Goal: Information Seeking & Learning: Learn about a topic

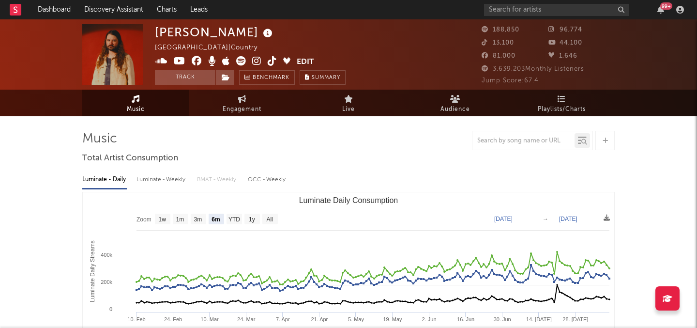
select select "6m"
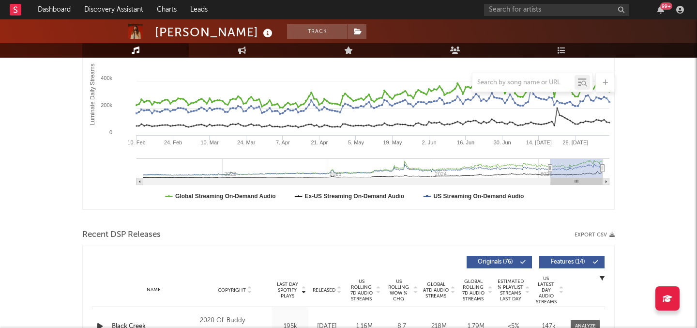
scroll to position [237, 0]
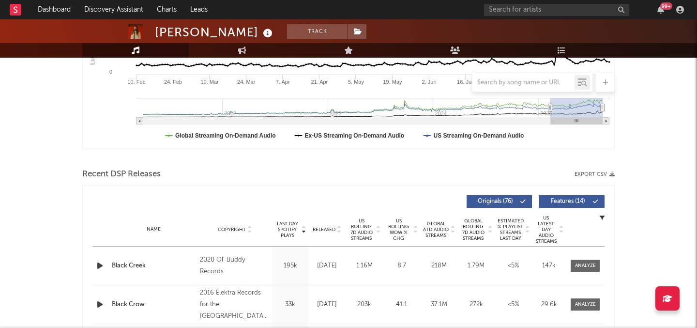
click at [397, 233] on span "US Rolling WoW % Chg" at bounding box center [398, 229] width 27 height 23
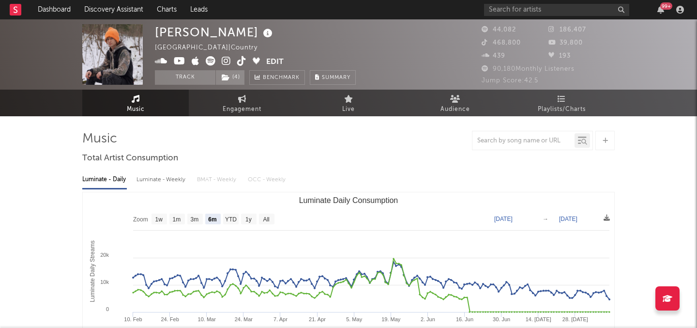
select select "6m"
click at [113, 3] on link "Discovery Assistant" at bounding box center [113, 9] width 73 height 19
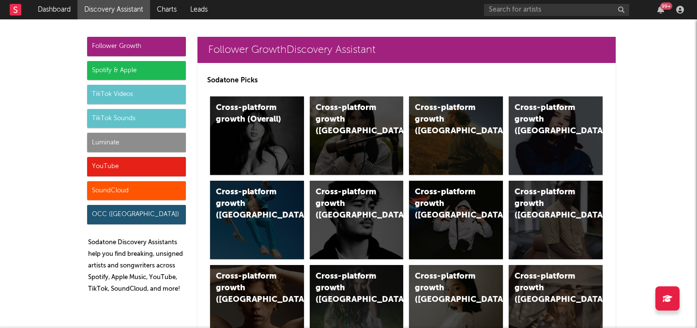
click at [151, 138] on div "Luminate" at bounding box center [136, 142] width 99 height 19
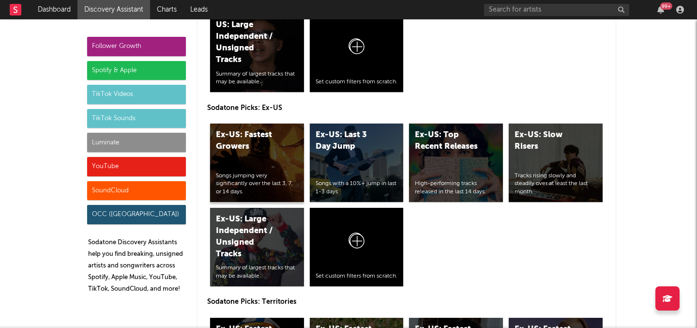
scroll to position [4815, 0]
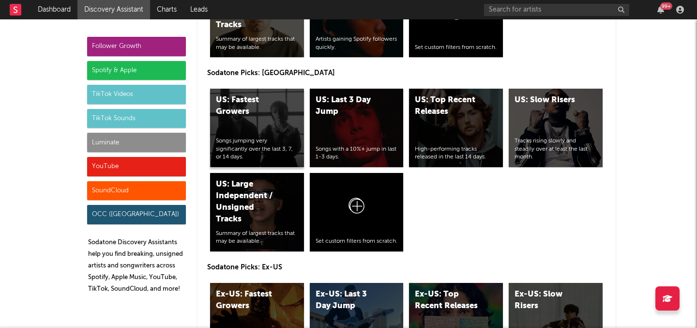
click at [270, 115] on div "US: Fastest Growers" at bounding box center [249, 105] width 66 height 23
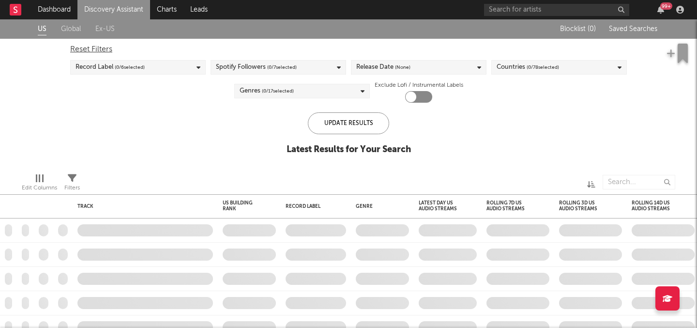
checkbox input "true"
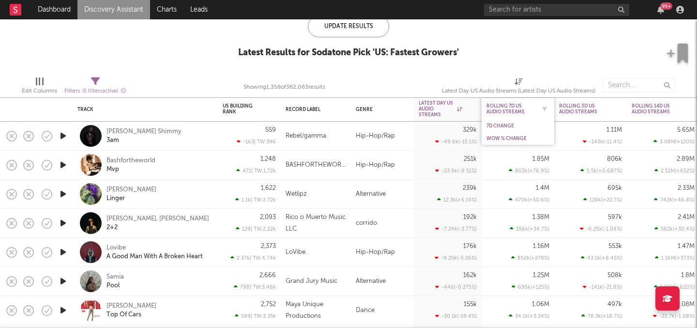
click at [511, 105] on div "Rolling 7D US Audio Streams" at bounding box center [510, 109] width 48 height 12
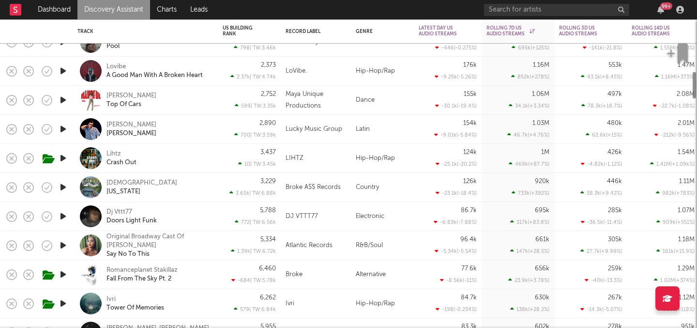
click at [481, 258] on div "96.4k -5.34k ( -5.54 % )" at bounding box center [448, 245] width 68 height 29
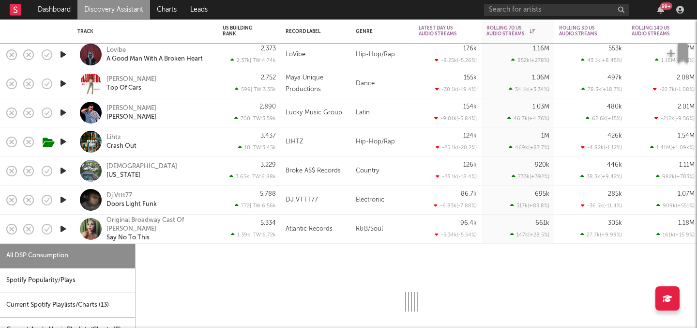
click at [458, 225] on div "96.4k -5.34k ( -5.54 % )" at bounding box center [448, 228] width 58 height 29
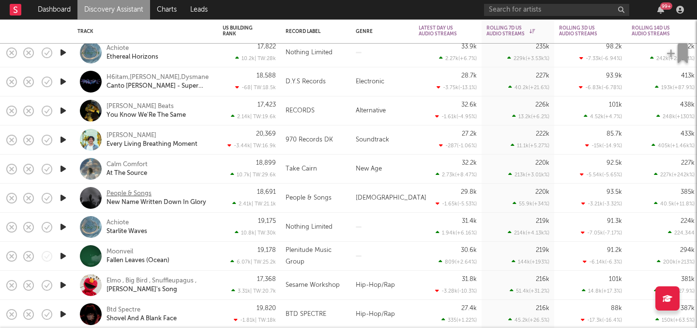
click at [139, 192] on div "People & Songs" at bounding box center [128, 193] width 45 height 9
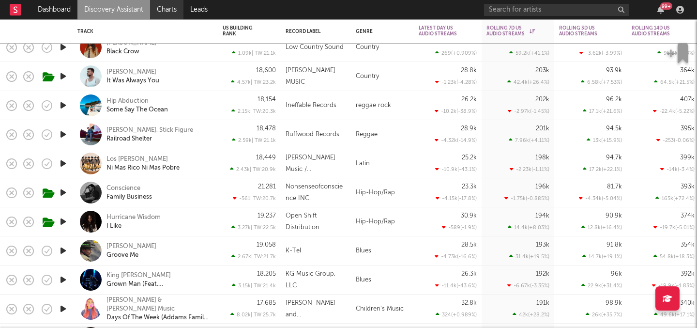
click at [166, 16] on link "Charts" at bounding box center [166, 9] width 33 height 19
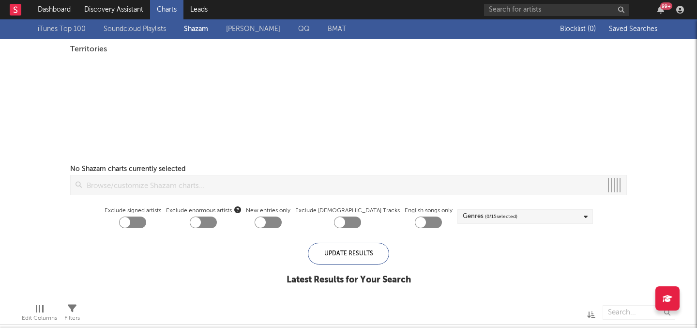
checkbox input "true"
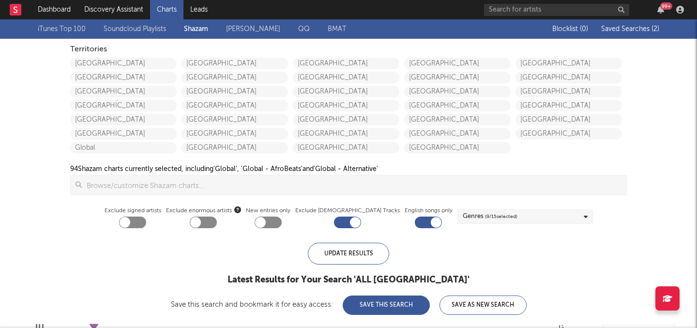
click at [202, 24] on div "iTunes Top 100 Soundcloud Playlists Shazam Warner Chappell QQ BMAT" at bounding box center [201, 29] width 326 height 12
click at [194, 26] on div "iTunes Top 100 Soundcloud Playlists Shazam Warner Chappell QQ BMAT" at bounding box center [201, 29] width 326 height 12
click at [141, 13] on link "Discovery Assistant" at bounding box center [113, 9] width 73 height 19
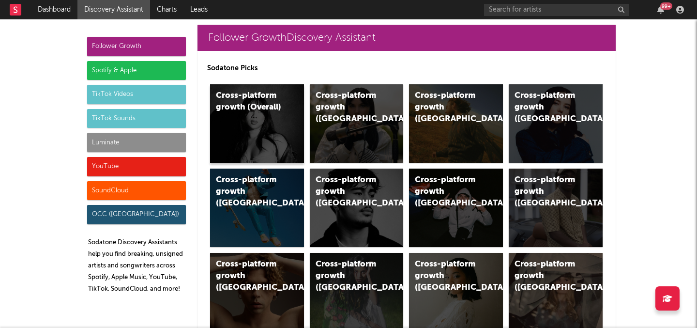
scroll to position [15, 0]
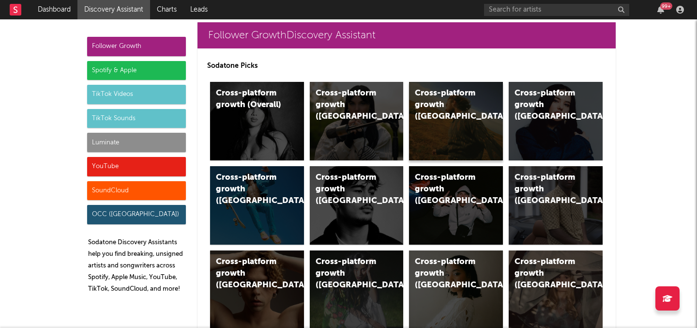
click at [466, 129] on div "Cross-platform growth (US)" at bounding box center [456, 121] width 94 height 78
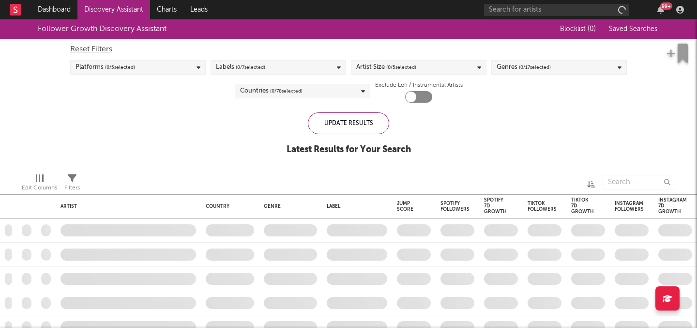
checkbox input "true"
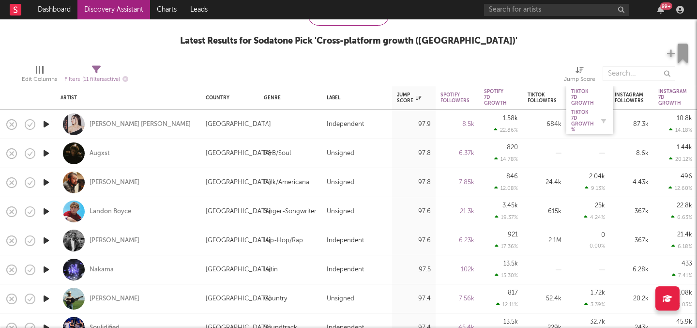
click at [587, 119] on div "Tiktok 7D Growth %" at bounding box center [582, 120] width 23 height 23
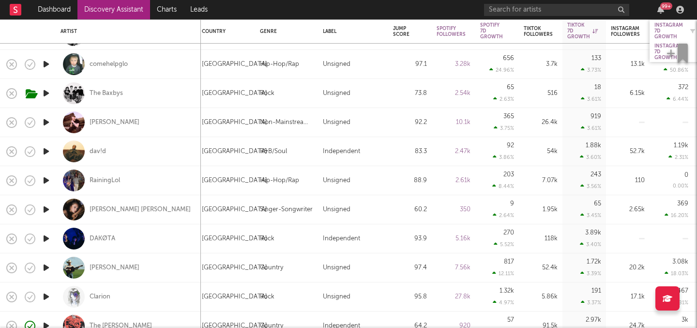
click at [663, 30] on div "Instagram 7D Growth" at bounding box center [668, 30] width 29 height 17
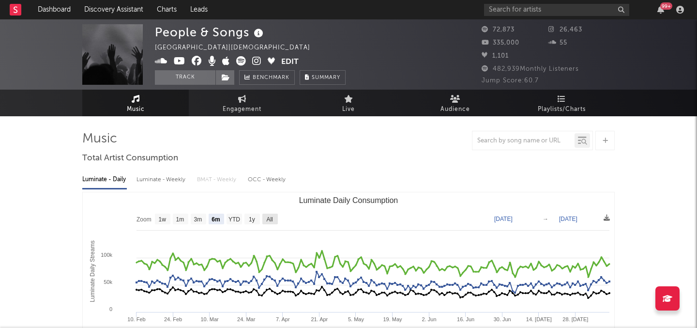
click at [274, 218] on rect "Luminate Daily Consumption" at bounding box center [269, 218] width 15 height 11
select select "All"
type input "2021-03-31"
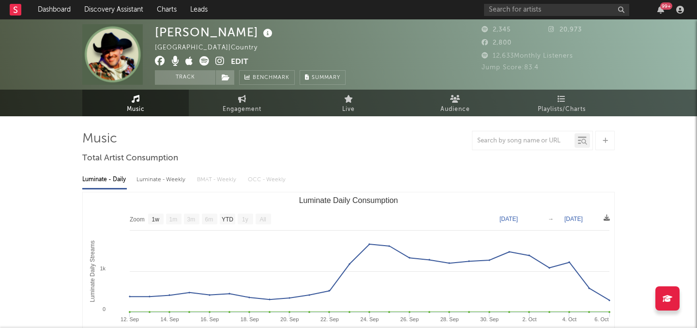
select select "1w"
click at [236, 115] on link "Engagement" at bounding box center [242, 103] width 106 height 27
select select "1w"
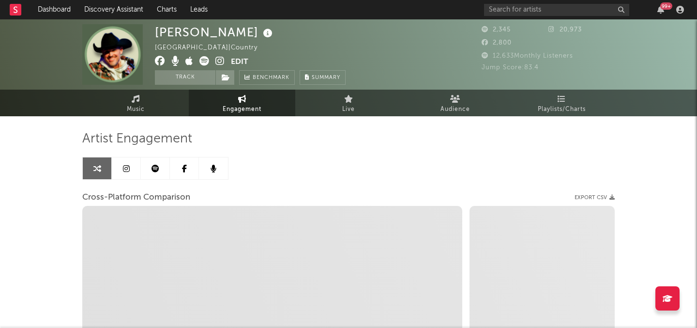
select select "1m"
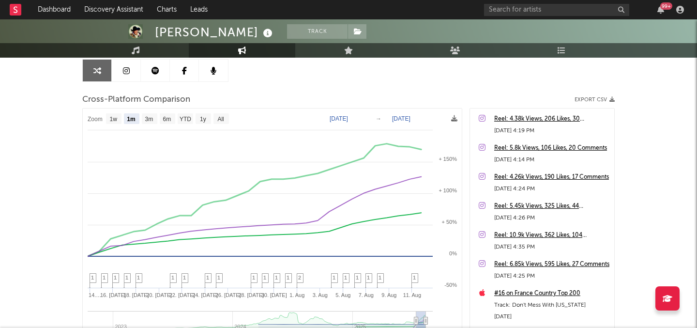
scroll to position [141, 0]
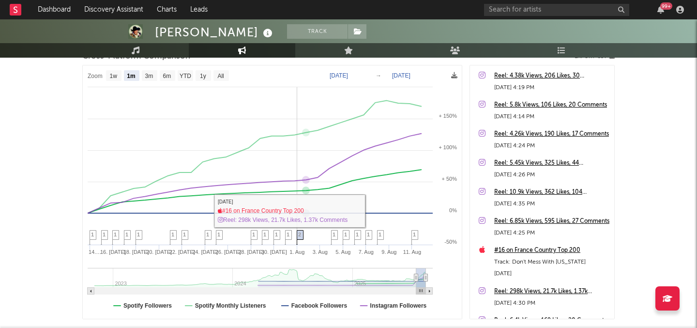
click at [302, 232] on icon at bounding box center [300, 237] width 7 height 15
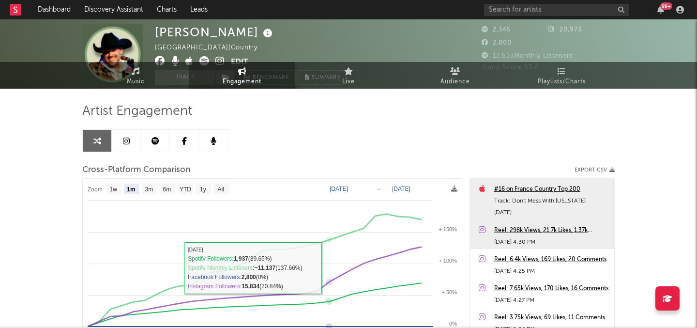
scroll to position [0, 0]
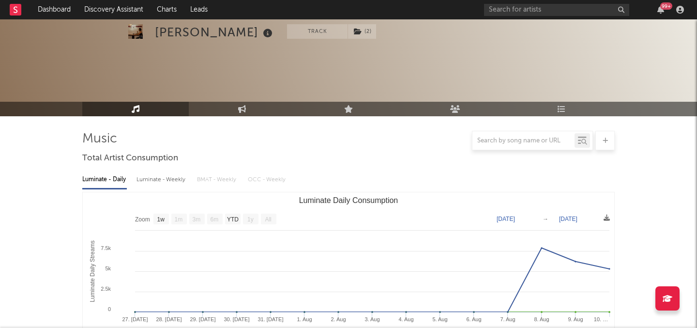
select select "1w"
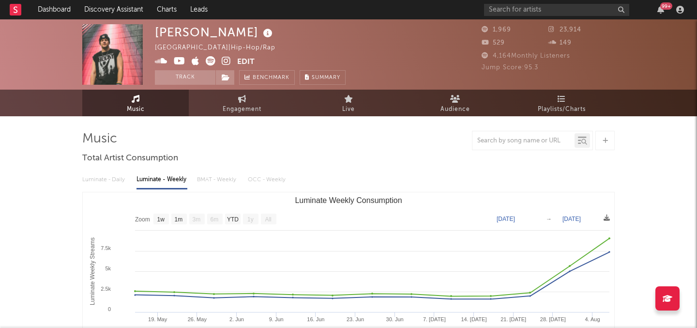
select select "1w"
click at [229, 92] on link "Engagement" at bounding box center [242, 103] width 106 height 27
select select "1w"
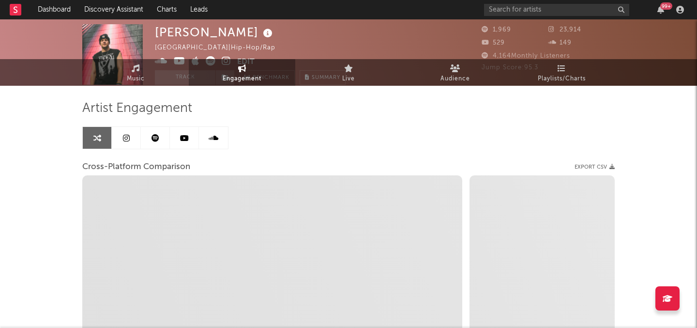
scroll to position [36, 0]
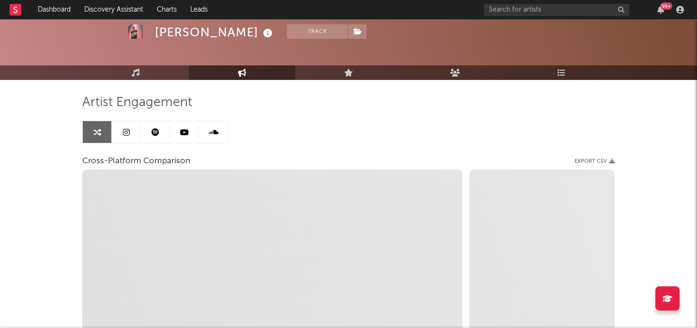
select select "1m"
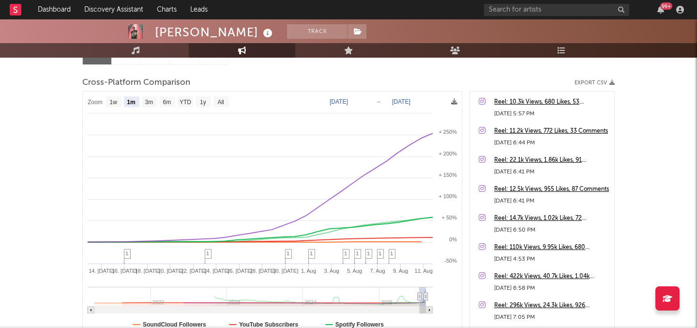
scroll to position [115, 0]
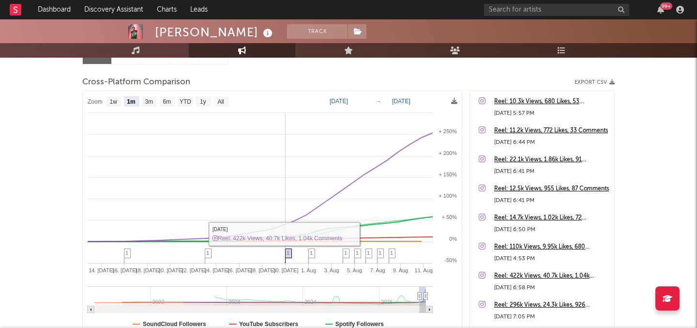
click at [287, 250] on span "1" at bounding box center [288, 253] width 3 height 6
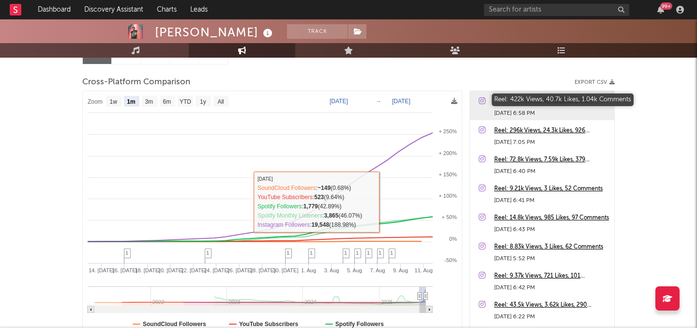
click at [557, 101] on div "Reel: 422k Views, 40.7k Likes, 1.04k Comments" at bounding box center [551, 102] width 115 height 12
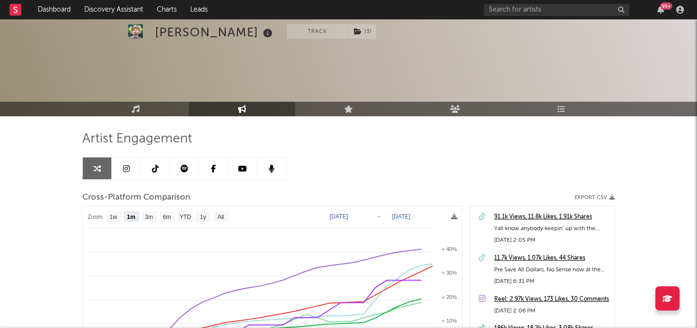
select select "1m"
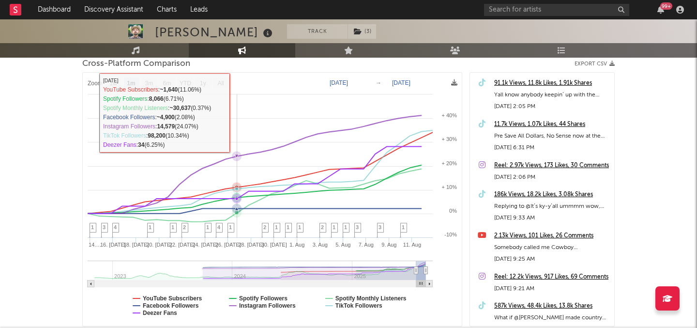
scroll to position [135, 0]
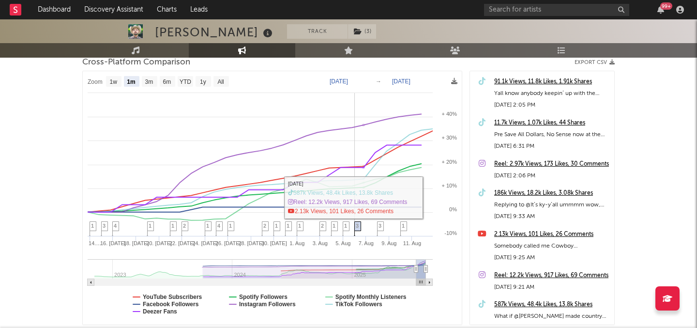
click at [356, 223] on span "3" at bounding box center [357, 226] width 3 height 6
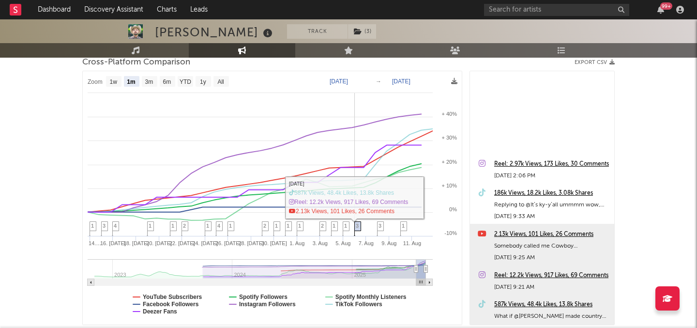
scroll to position [152, 0]
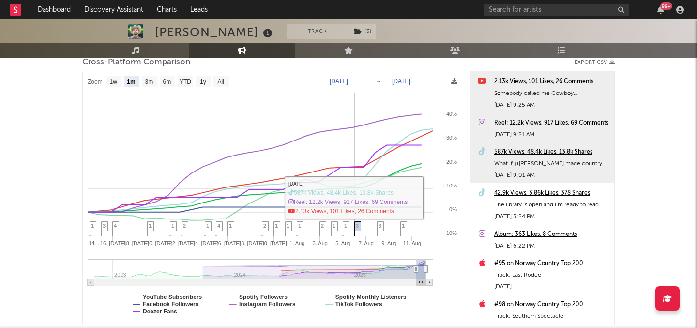
click at [356, 227] on span "3" at bounding box center [357, 226] width 3 height 6
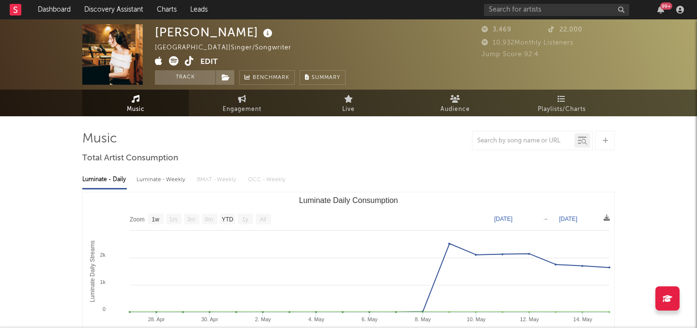
select select "1w"
click at [225, 105] on span "Engagement" at bounding box center [242, 110] width 39 height 12
select select "1w"
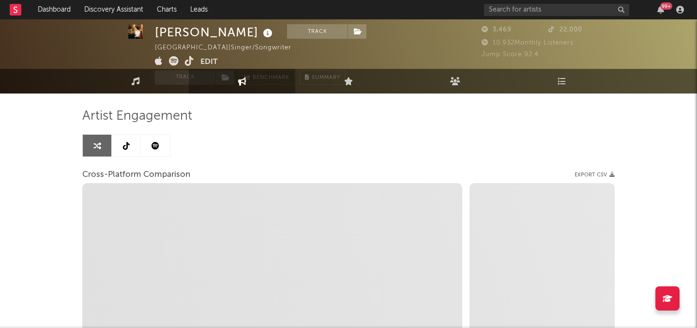
select select "1m"
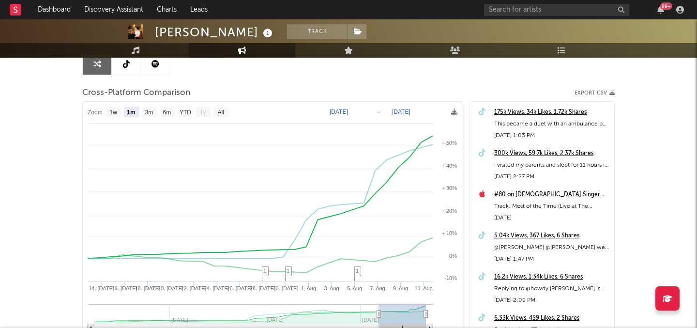
scroll to position [144, 0]
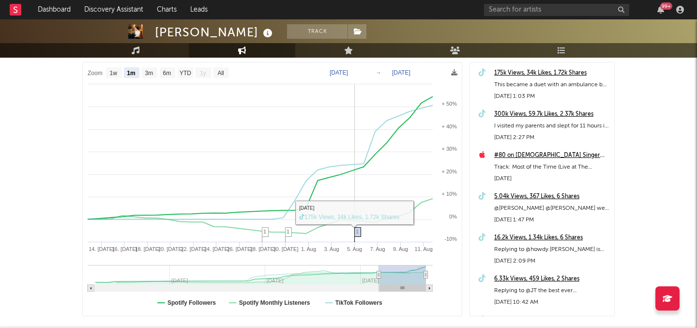
click at [359, 232] on span "1" at bounding box center [357, 231] width 3 height 6
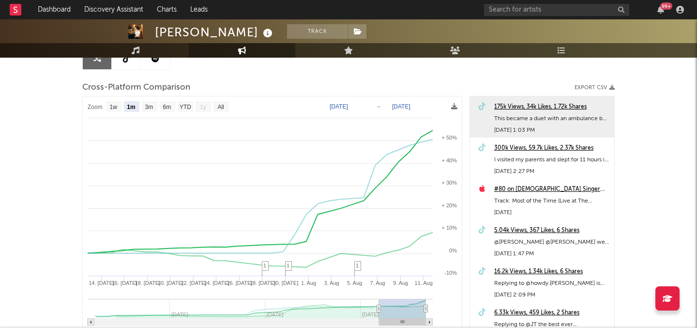
scroll to position [108, 0]
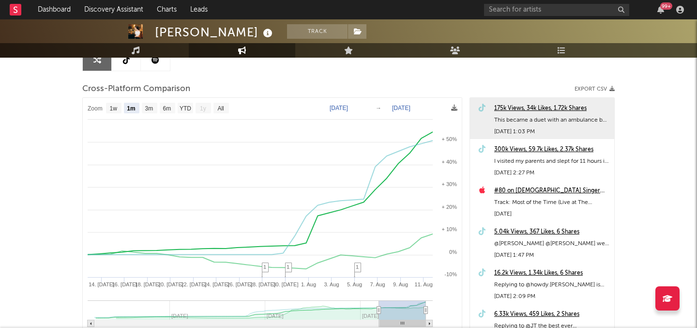
click at [511, 106] on div "175k Views, 34k Likes, 1.72k Shares" at bounding box center [551, 109] width 115 height 12
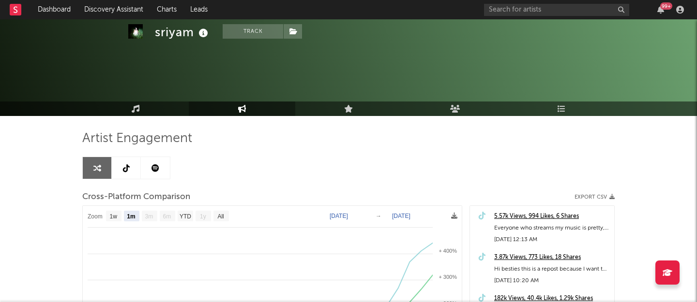
select select "1m"
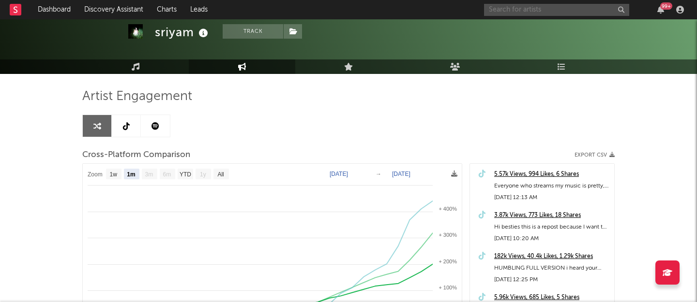
click at [509, 15] on input "text" at bounding box center [556, 10] width 145 height 12
type input "h"
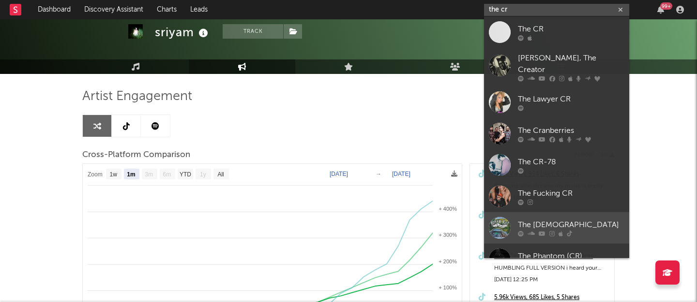
type input "the cr"
click at [530, 219] on div "The [DEMOGRAPHIC_DATA]" at bounding box center [571, 225] width 106 height 12
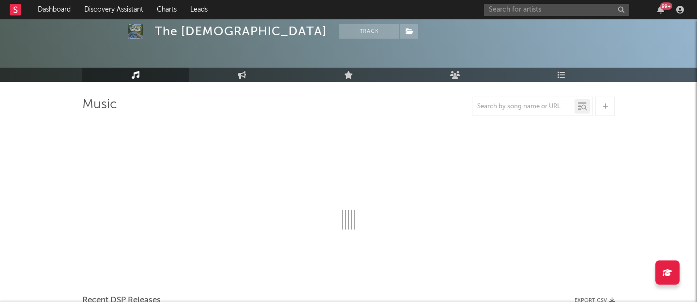
scroll to position [42, 0]
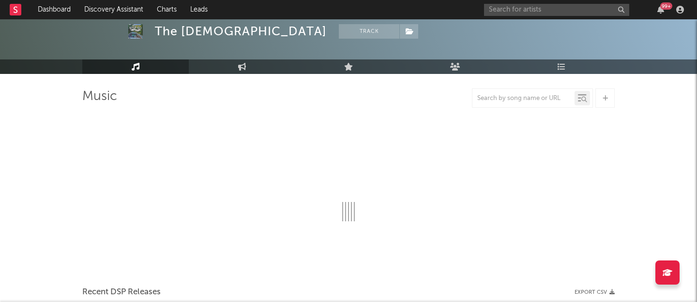
select select "6m"
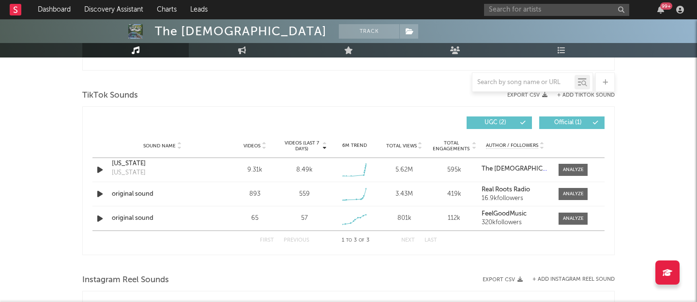
scroll to position [628, 0]
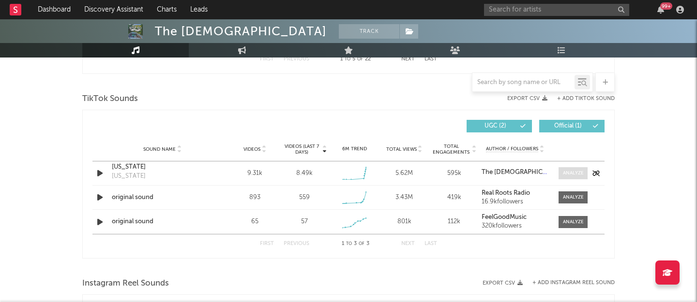
click at [565, 177] on span at bounding box center [572, 173] width 29 height 12
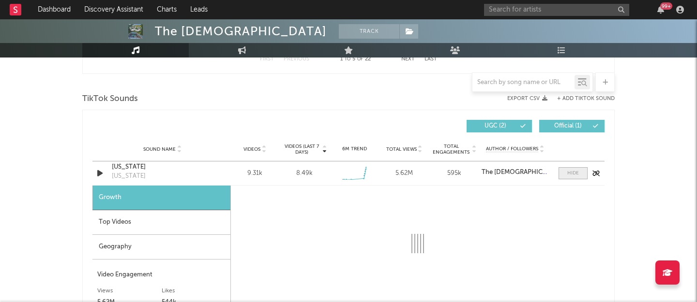
select select "1w"
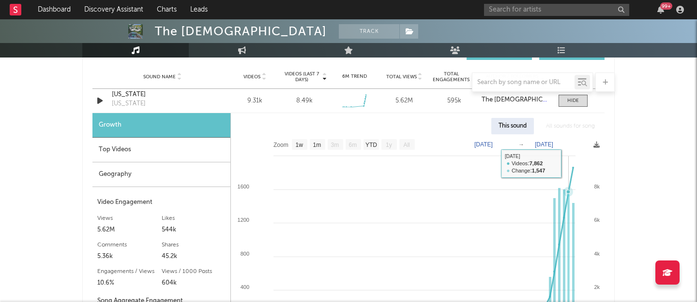
scroll to position [702, 0]
